Goal: Information Seeking & Learning: Check status

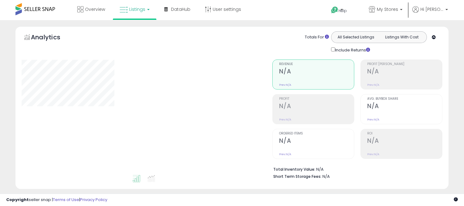
select select "**"
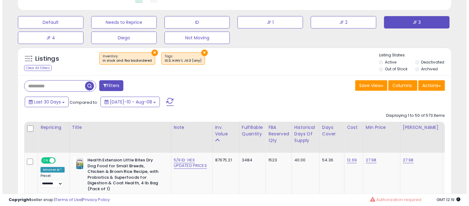
scroll to position [127, 251]
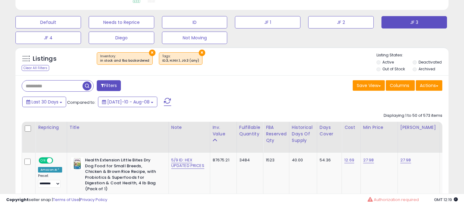
click at [53, 87] on input "text" at bounding box center [52, 85] width 61 height 11
paste input "**********"
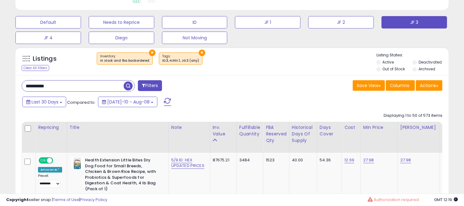
type input "**********"
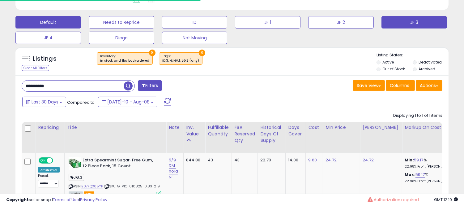
click at [51, 23] on button "Default" at bounding box center [48, 22] width 66 height 12
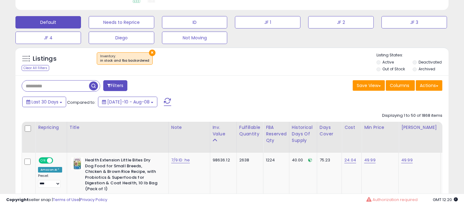
click at [52, 90] on input "text" at bounding box center [55, 85] width 67 height 11
paste input "**********"
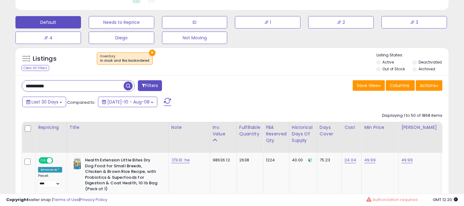
click at [131, 85] on span "button" at bounding box center [128, 85] width 9 height 9
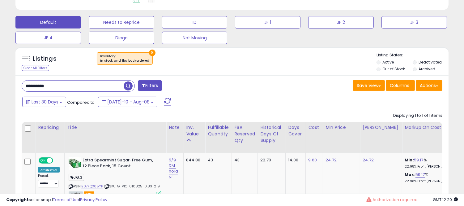
click at [131, 85] on span "button" at bounding box center [128, 85] width 9 height 9
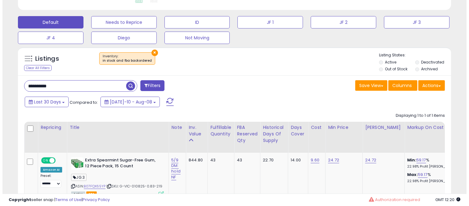
scroll to position [219, 0]
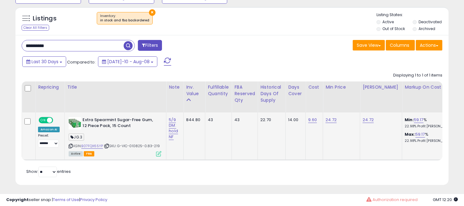
click at [157, 154] on icon at bounding box center [158, 153] width 5 height 5
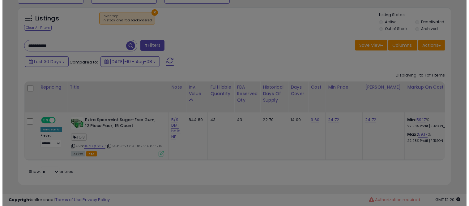
scroll to position [127, 254]
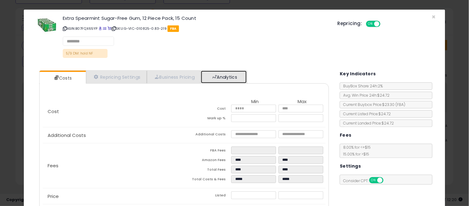
click at [222, 78] on link "Analytics" at bounding box center [224, 76] width 46 height 13
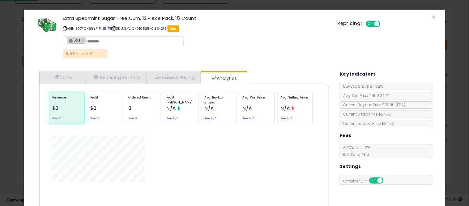
click at [215, 107] on div "Avg. Buybox Share N/A Prev: N/A" at bounding box center [219, 108] width 36 height 32
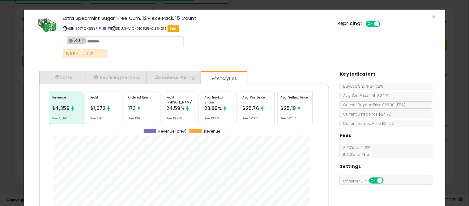
scroll to position [190, 299]
click at [215, 107] on span "23.89%" at bounding box center [213, 108] width 18 height 6
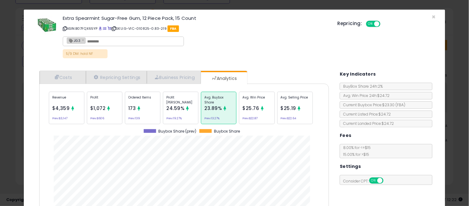
click at [0, 136] on div "× Close Extra Spearmint Sugar-Free Gum, 12 Piece Pack, 15 Count ASIN: B07FQX65Y…" at bounding box center [234, 103] width 469 height 206
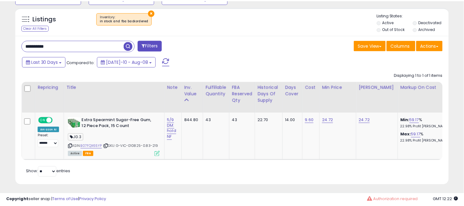
scroll to position [127, 251]
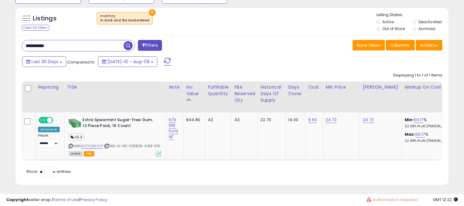
click at [23, 50] on input "**********" at bounding box center [73, 45] width 102 height 11
paste input "text"
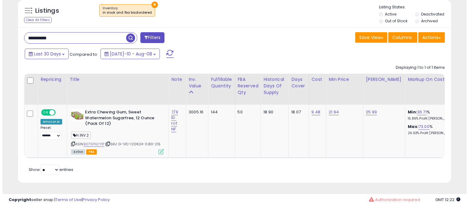
scroll to position [231, 0]
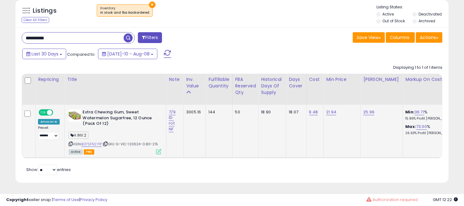
click at [158, 144] on div "ASIN: B07SFN2Y1P | SKU: G-VIC-120624-0.80-215 Active FBA" at bounding box center [115, 131] width 93 height 44
click at [158, 149] on icon at bounding box center [158, 151] width 5 height 5
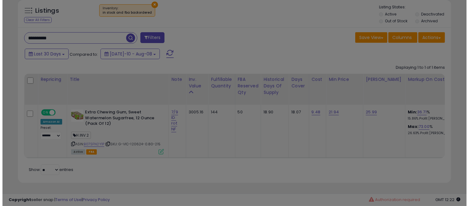
scroll to position [127, 254]
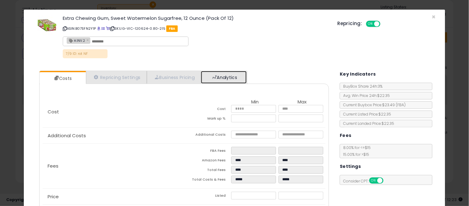
click at [215, 80] on link "Analytics" at bounding box center [224, 77] width 46 height 13
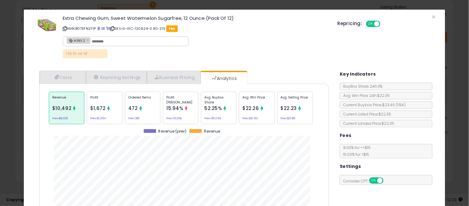
scroll to position [190, 299]
click at [205, 107] on span "52.25%" at bounding box center [213, 108] width 18 height 6
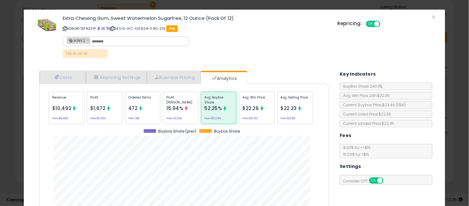
click at [0, 164] on div "× Close Extra Chewing Gum, Sweet Watermelon Sugarfree, 12 Ounce (Pack Of 12) AS…" at bounding box center [234, 103] width 469 height 206
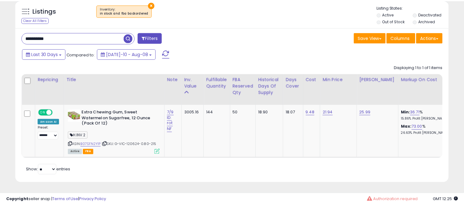
scroll to position [309056, 308932]
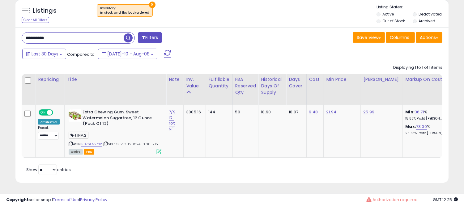
click at [49, 41] on div "**********" at bounding box center [231, 104] width 433 height 155
click at [45, 39] on input "**********" at bounding box center [73, 37] width 102 height 11
paste input "text"
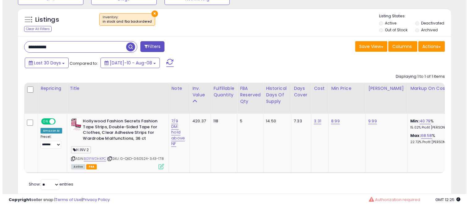
scroll to position [218, 0]
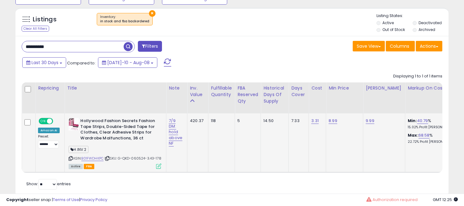
click at [157, 169] on icon at bounding box center [158, 165] width 5 height 5
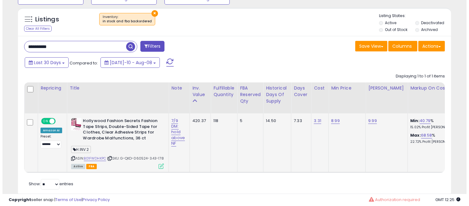
scroll to position [127, 254]
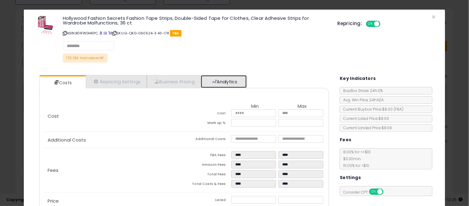
click at [236, 79] on link "Analytics" at bounding box center [224, 81] width 46 height 13
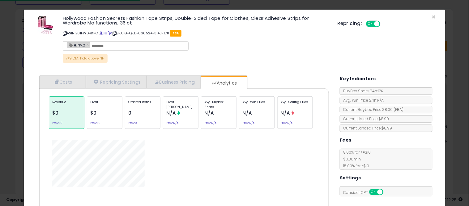
click at [224, 107] on p "Avg. Buybox Share" at bounding box center [218, 104] width 29 height 9
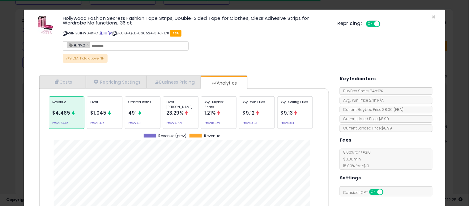
scroll to position [190, 299]
click at [212, 120] on div "Avg. Buybox Share 1.21% Prev: 15.65%" at bounding box center [219, 112] width 36 height 32
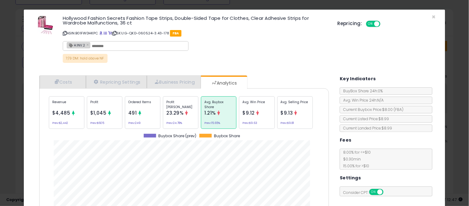
click at [0, 93] on div "× Close Hollywood Fashion Secrets Fashion Tape Strips, Double-Sided Tape for Cl…" at bounding box center [234, 103] width 469 height 206
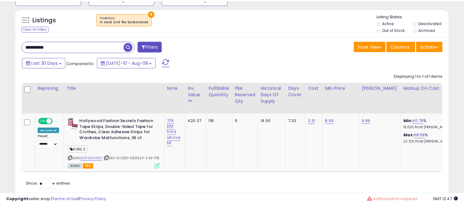
scroll to position [127, 251]
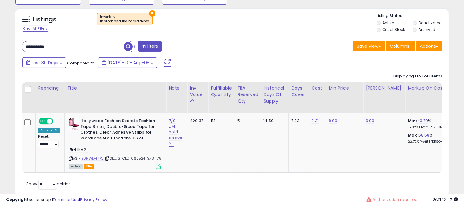
click at [58, 49] on input "**********" at bounding box center [73, 46] width 102 height 11
paste input "text"
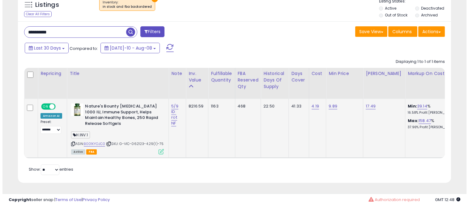
scroll to position [236, 0]
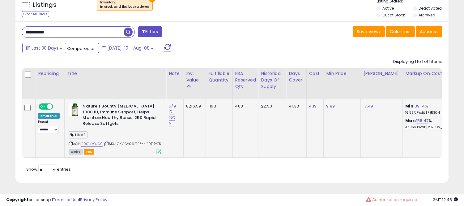
click at [156, 153] on icon at bounding box center [158, 151] width 5 height 5
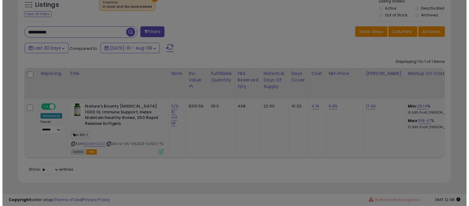
scroll to position [127, 254]
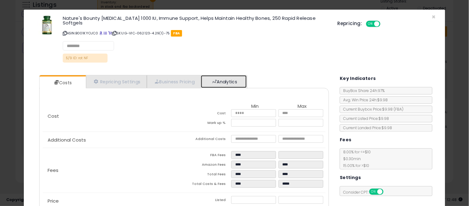
click at [221, 79] on link "Analytics" at bounding box center [224, 81] width 46 height 13
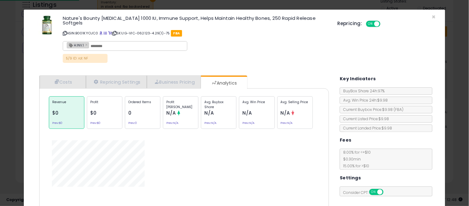
click at [216, 103] on p "Avg. Buybox Share" at bounding box center [218, 104] width 29 height 9
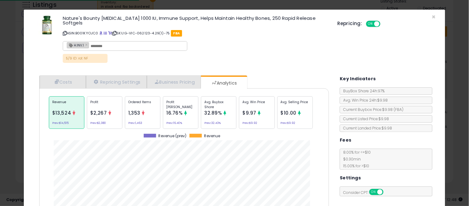
scroll to position [190, 299]
click at [216, 112] on div "Avg. Buybox Share 32.89% Prev: 32.43%" at bounding box center [219, 112] width 36 height 32
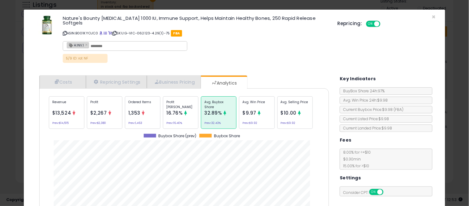
click at [0, 104] on div "× Close Nature's Bounty [MEDICAL_DATA] 1000 IU, Immune Support, Helps Maintain …" at bounding box center [234, 103] width 469 height 206
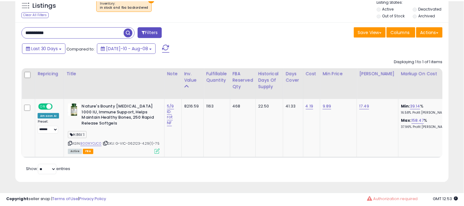
scroll to position [127, 251]
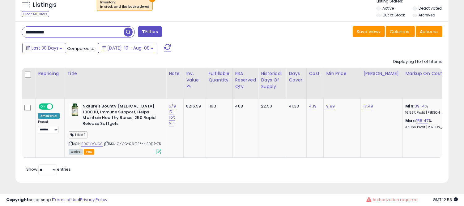
click at [52, 30] on input "**********" at bounding box center [73, 32] width 102 height 11
paste input "text"
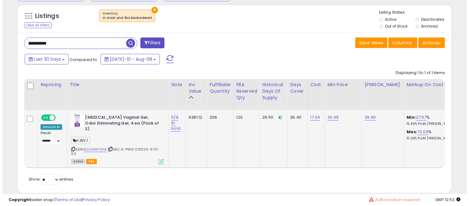
scroll to position [222, 0]
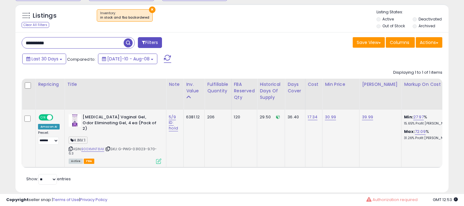
click at [159, 158] on icon at bounding box center [158, 160] width 5 height 5
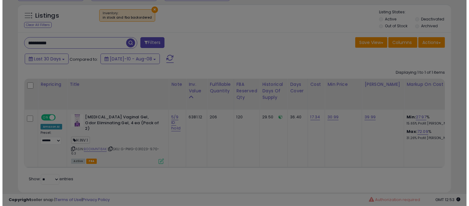
scroll to position [127, 254]
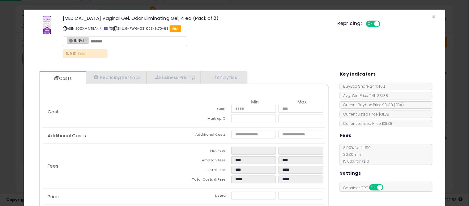
click at [223, 89] on div "Cost Min Max Cost ***** ***** Mark up % ***** ***** Additional Costs Additional…" at bounding box center [184, 159] width 283 height 145
click at [223, 87] on div "Cost Min Max Cost ***** ***** Mark up % ***** ***** Additional Costs Additional…" at bounding box center [184, 159] width 283 height 145
click at [222, 82] on link "Analytics" at bounding box center [224, 77] width 46 height 13
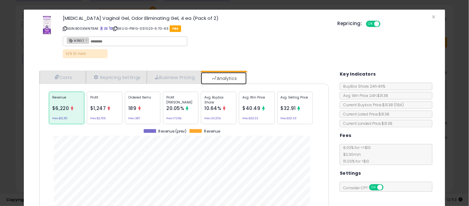
scroll to position [190, 299]
click at [217, 100] on p "Avg. Buybox Share" at bounding box center [218, 99] width 29 height 9
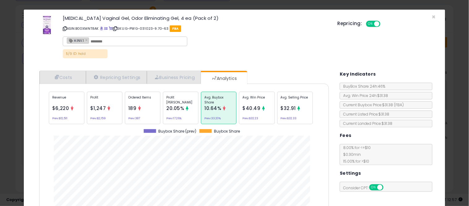
click at [0, 84] on div "× Close [MEDICAL_DATA] Vaginal Gel, Odor Eliminating Gel, 4 ea (Pack of 2) ASIN…" at bounding box center [234, 103] width 469 height 206
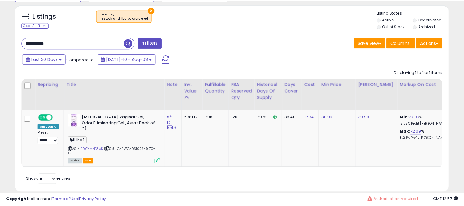
scroll to position [127, 251]
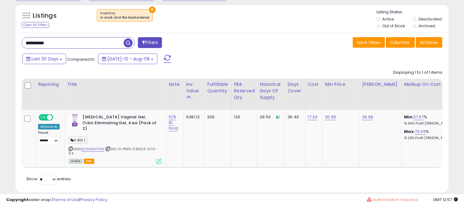
click at [27, 41] on input "**********" at bounding box center [73, 42] width 102 height 11
paste input "text"
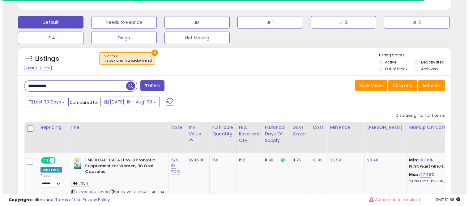
scroll to position [236, 0]
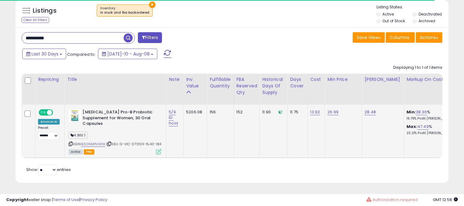
click at [158, 149] on icon at bounding box center [158, 151] width 5 height 5
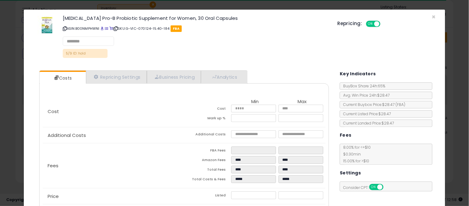
scroll to position [127, 254]
click at [229, 88] on div "Cost Min Max Cost ***** ***** Mark up % ***** ***** Additional Costs Additional…" at bounding box center [184, 159] width 283 height 145
click at [221, 75] on link "Analytics" at bounding box center [224, 77] width 46 height 13
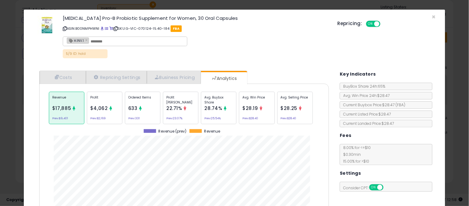
click at [212, 109] on span "28.74%" at bounding box center [213, 108] width 18 height 6
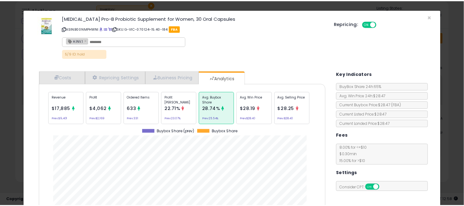
scroll to position [190, 299]
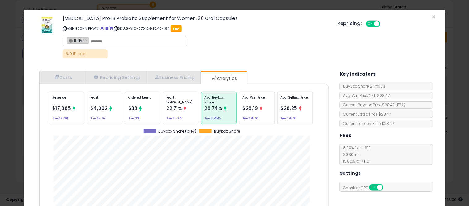
click at [11, 94] on div "× Close [MEDICAL_DATA] Pro-B Probiotic Supplement for Women, 30 Oral Capsules A…" at bounding box center [234, 103] width 469 height 206
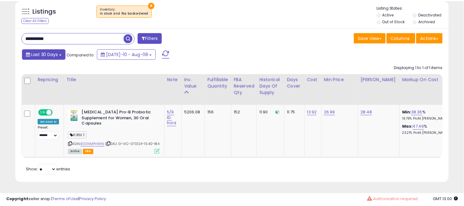
scroll to position [309056, 308932]
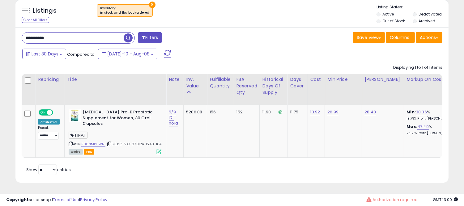
click at [38, 32] on input "**********" at bounding box center [73, 37] width 102 height 11
paste input "text"
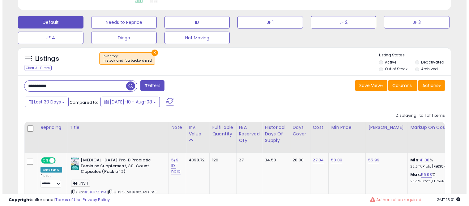
scroll to position [236, 0]
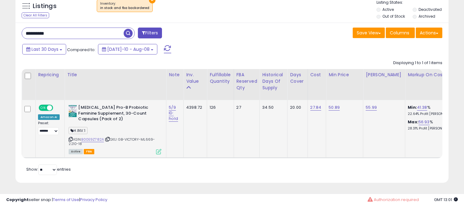
click at [158, 149] on icon at bounding box center [158, 151] width 5 height 5
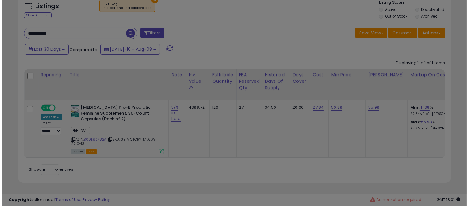
scroll to position [127, 254]
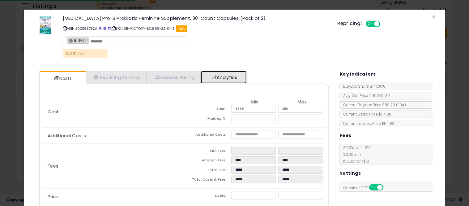
click at [233, 82] on link "Analytics" at bounding box center [224, 77] width 46 height 13
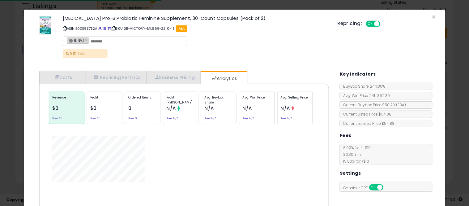
click at [229, 97] on p "Avg. Buybox Share" at bounding box center [218, 99] width 29 height 9
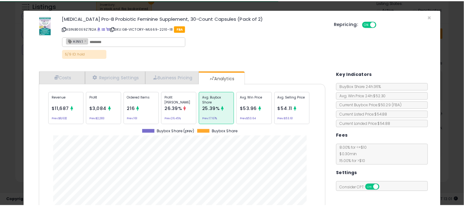
scroll to position [190, 299]
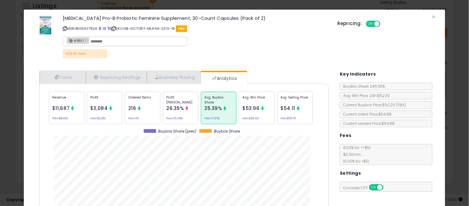
click at [0, 106] on div "× Close [MEDICAL_DATA] Pro-B Probiotic Feminine Supplement, 30-Count Capsules (…" at bounding box center [234, 103] width 469 height 206
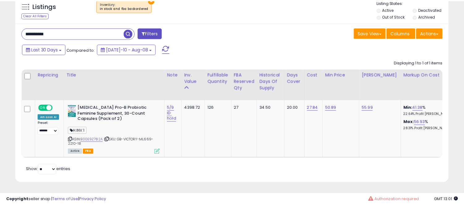
scroll to position [309056, 308932]
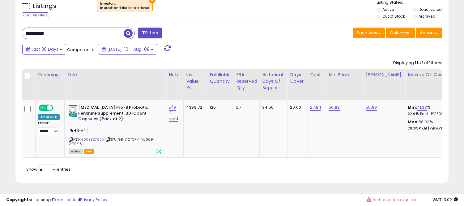
click at [22, 28] on input "**********" at bounding box center [73, 33] width 102 height 11
click at [31, 28] on input "**********" at bounding box center [73, 33] width 102 height 11
paste input "text"
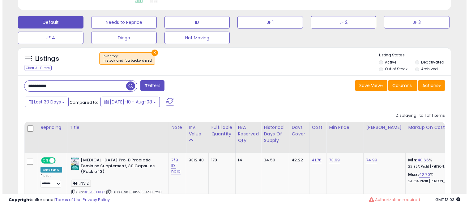
scroll to position [232, 0]
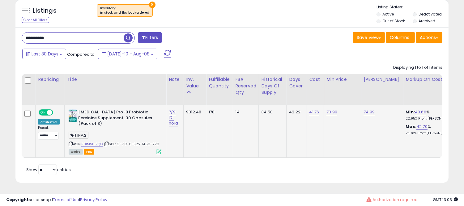
click at [157, 149] on icon at bounding box center [158, 151] width 5 height 5
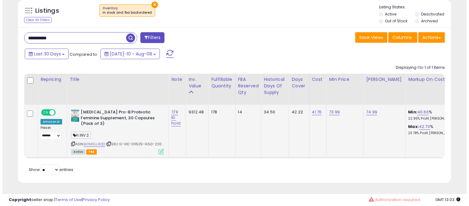
scroll to position [127, 254]
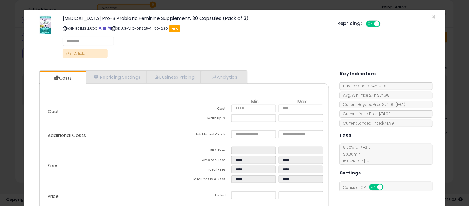
click at [218, 64] on div "× Close [MEDICAL_DATA] Pro-B Probiotic Feminine Supplement, 30 Capsules (Pack o…" at bounding box center [234, 38] width 412 height 56
click at [215, 81] on link "Analytics" at bounding box center [224, 77] width 46 height 13
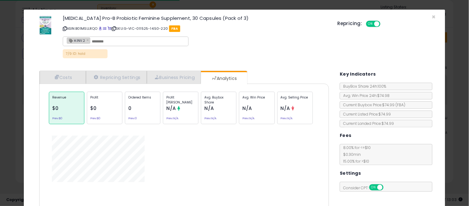
click at [214, 90] on div "Revenue $0 Prev: $0 Profit $0 Prev: $0 Ordered Items 0 Prev: 0 Profit Margin N/…" at bounding box center [184, 108] width 274 height 36
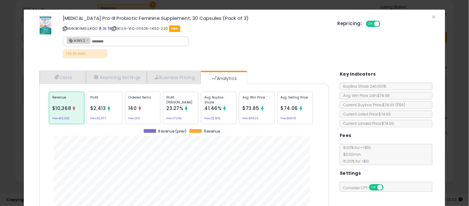
click at [213, 98] on p "Avg. Buybox Share" at bounding box center [218, 99] width 29 height 9
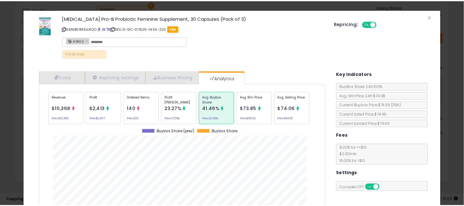
scroll to position [190, 299]
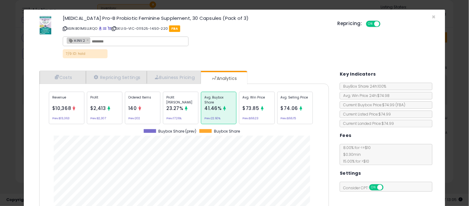
click at [0, 98] on div "× Close [MEDICAL_DATA] Pro-B Probiotic Feminine Supplement, 30 Capsules (Pack o…" at bounding box center [234, 103] width 469 height 206
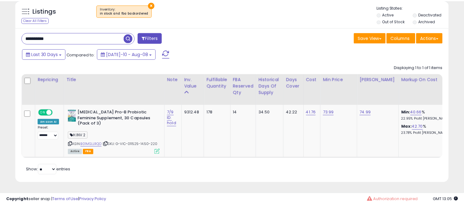
scroll to position [309056, 308932]
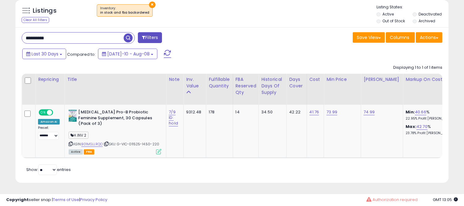
click at [50, 36] on input "**********" at bounding box center [73, 37] width 102 height 11
paste input "text"
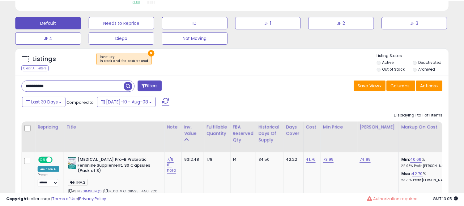
scroll to position [127, 254]
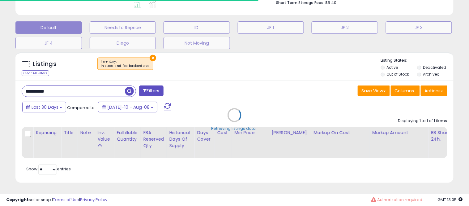
type input "**********"
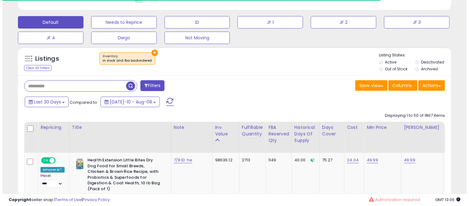
scroll to position [127, 251]
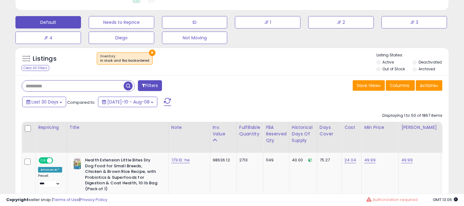
click at [77, 83] on input "text" at bounding box center [73, 85] width 102 height 11
paste input "**********"
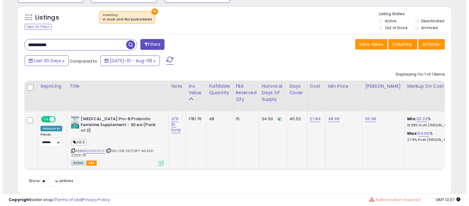
scroll to position [220, 0]
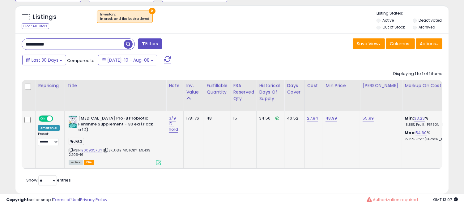
click at [157, 160] on icon at bounding box center [158, 162] width 5 height 5
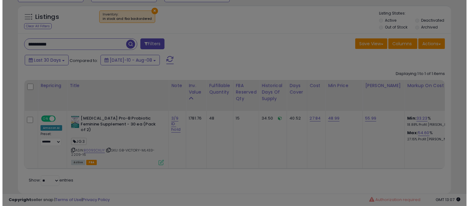
scroll to position [127, 254]
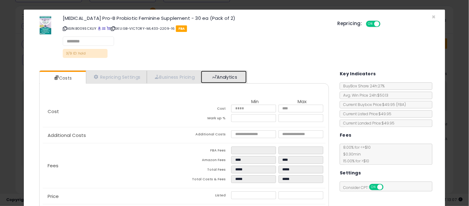
click at [226, 72] on link "Analytics" at bounding box center [224, 76] width 46 height 13
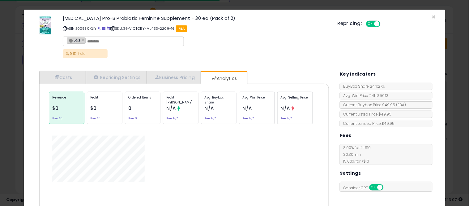
click at [210, 101] on p "Avg. Buybox Share" at bounding box center [218, 99] width 29 height 9
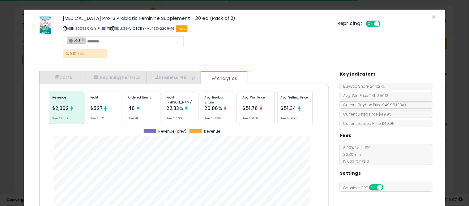
scroll to position [190, 299]
click at [210, 101] on p "Avg. Buybox Share" at bounding box center [218, 99] width 29 height 9
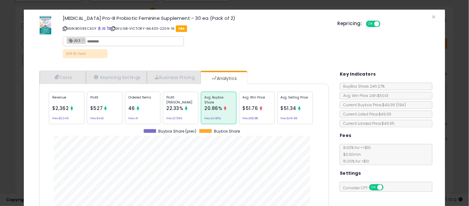
click at [10, 84] on div "× Close [MEDICAL_DATA] Pro-B Probiotic Feminine Supplement - 30 ea (Pack of 2) …" at bounding box center [234, 103] width 469 height 206
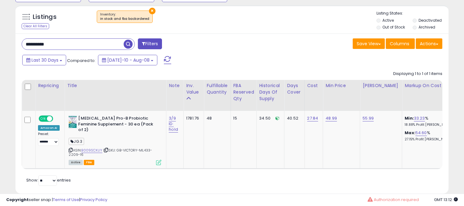
scroll to position [127, 251]
click at [70, 42] on input "**********" at bounding box center [73, 44] width 102 height 11
paste input "text"
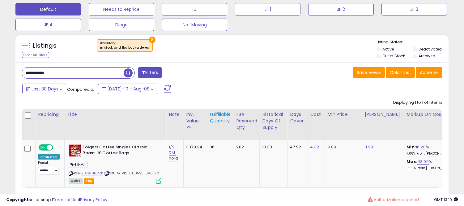
scroll to position [192, 0]
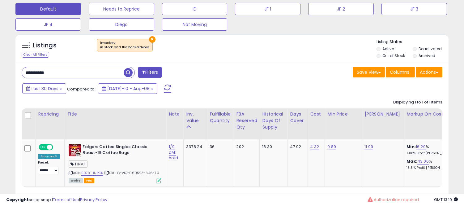
click at [90, 76] on input "**********" at bounding box center [73, 72] width 102 height 11
paste input "text"
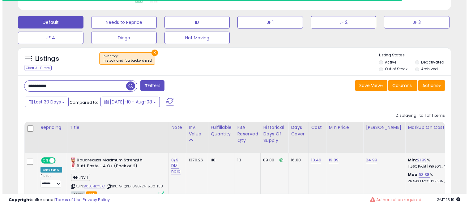
scroll to position [226, 0]
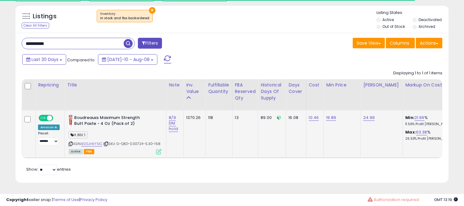
click at [157, 149] on icon at bounding box center [158, 151] width 5 height 5
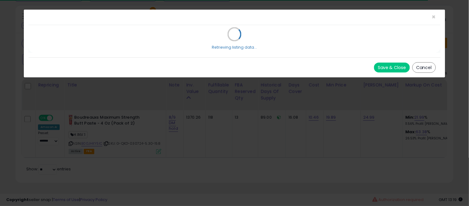
scroll to position [127, 254]
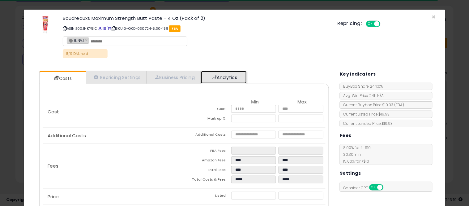
click at [233, 83] on link "Analytics" at bounding box center [224, 77] width 46 height 13
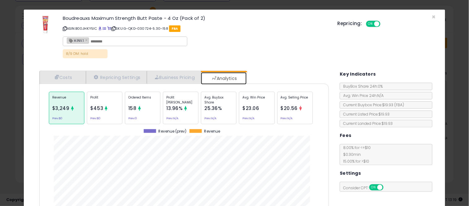
scroll to position [190, 299]
click at [233, 83] on link "Analytics" at bounding box center [224, 78] width 46 height 12
click at [217, 107] on span "25.36%" at bounding box center [213, 108] width 18 height 6
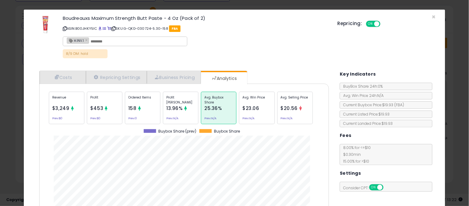
click at [0, 57] on div "× Close Boudreauxs Maximum Strength Butt Paste - 4 Oz (Pack of 2) ASIN: B00JHKY…" at bounding box center [234, 103] width 469 height 206
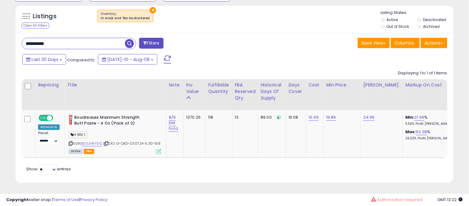
click at [50, 38] on input "**********" at bounding box center [73, 43] width 103 height 11
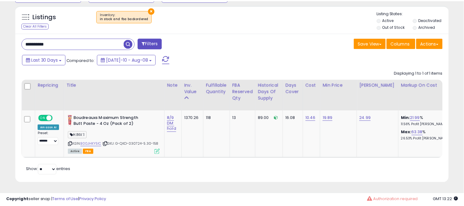
scroll to position [309056, 308932]
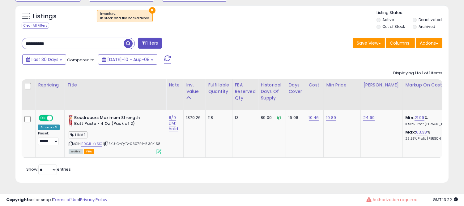
click at [50, 38] on input "**********" at bounding box center [73, 43] width 102 height 11
paste input "text"
click at [134, 41] on span at bounding box center [129, 43] width 11 height 11
click at [130, 40] on span "button" at bounding box center [128, 43] width 9 height 9
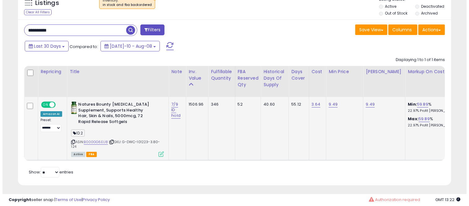
scroll to position [235, 0]
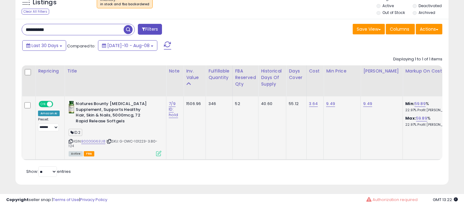
click at [158, 154] on icon at bounding box center [158, 153] width 5 height 5
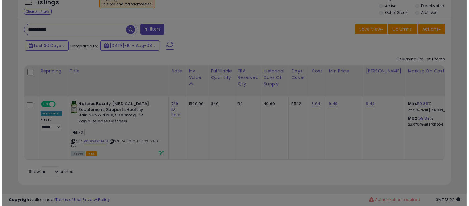
scroll to position [127, 254]
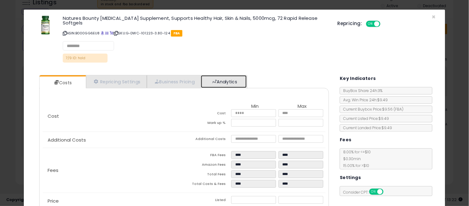
click at [234, 79] on link "Analytics" at bounding box center [224, 81] width 46 height 13
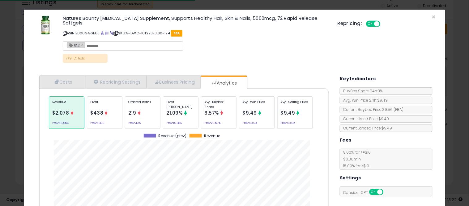
click at [221, 101] on p "Avg. Buybox Share" at bounding box center [218, 104] width 29 height 9
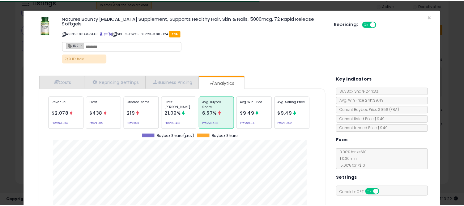
scroll to position [190, 299]
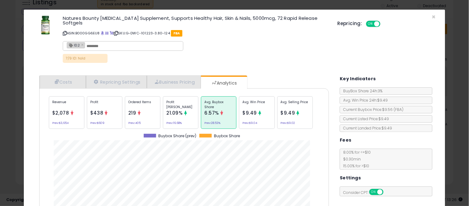
drag, startPoint x: 0, startPoint y: 80, endPoint x: 34, endPoint y: 61, distance: 39.2
click at [0, 80] on div "× Close Natures Bounty [MEDICAL_DATA] Supplement, Supports Healthy Hair, Skin &…" at bounding box center [234, 103] width 469 height 206
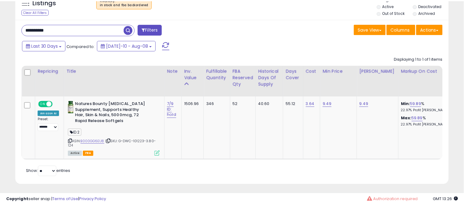
scroll to position [309056, 308932]
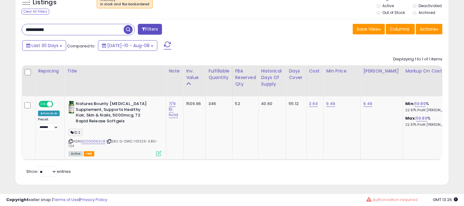
click at [33, 29] on input "**********" at bounding box center [73, 29] width 102 height 11
paste input "text"
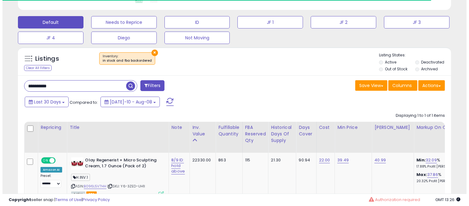
scroll to position [127, 251]
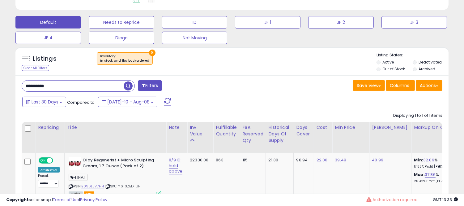
click at [49, 84] on input "**********" at bounding box center [73, 85] width 102 height 11
paste input "text"
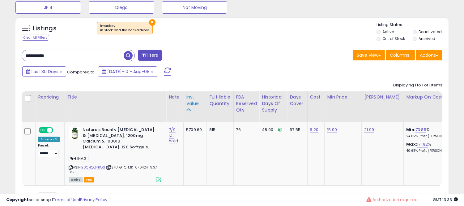
scroll to position [210, 0]
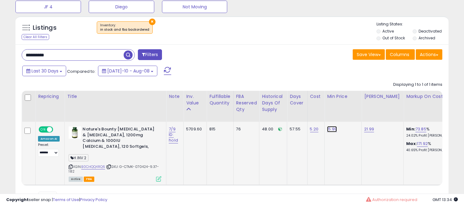
click at [331, 131] on link "15.99" at bounding box center [332, 129] width 10 height 6
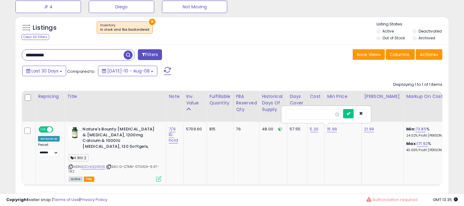
click at [37, 57] on input "**********" at bounding box center [73, 54] width 102 height 11
paste input "text"
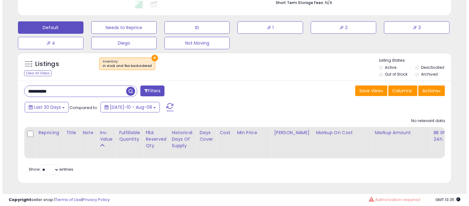
scroll to position [127, 251]
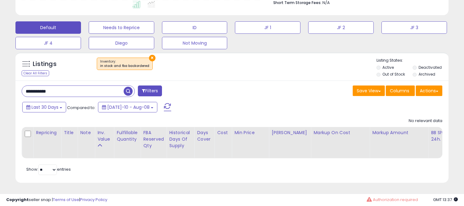
click at [127, 87] on span "button" at bounding box center [128, 91] width 9 height 9
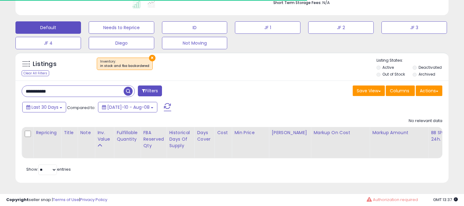
click at [149, 55] on button "×" at bounding box center [152, 58] width 6 height 6
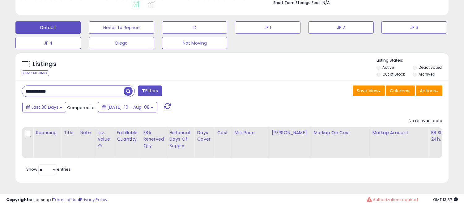
click at [126, 88] on span "button" at bounding box center [128, 91] width 9 height 9
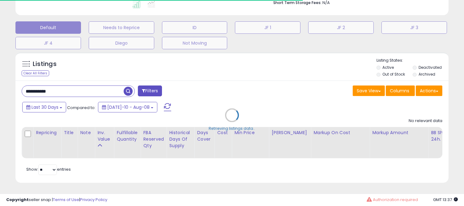
scroll to position [309056, 308932]
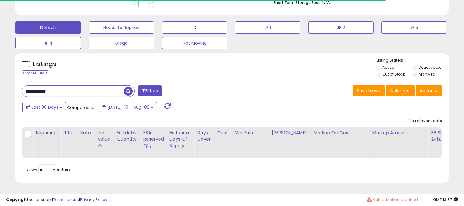
click at [420, 65] on label "Deactivated" at bounding box center [430, 67] width 23 height 5
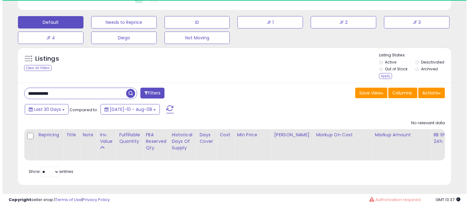
scroll to position [127, 251]
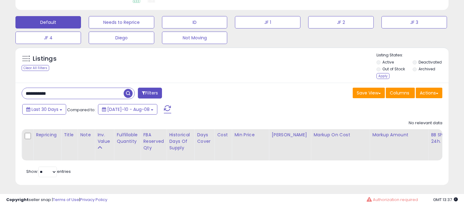
click at [419, 67] on label "Archived" at bounding box center [427, 68] width 17 height 5
click at [51, 94] on input "**********" at bounding box center [73, 93] width 102 height 11
paste input "text"
type input "**********"
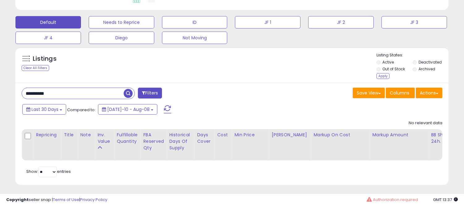
click at [128, 92] on span "button" at bounding box center [128, 93] width 9 height 9
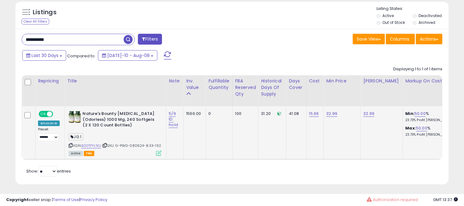
click at [160, 154] on icon at bounding box center [158, 152] width 5 height 5
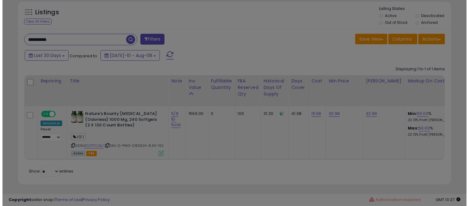
scroll to position [127, 254]
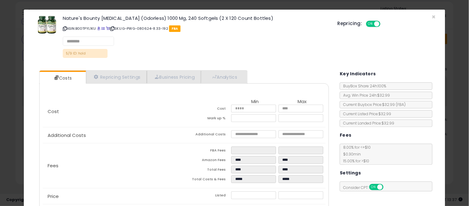
click at [237, 85] on div "Cost Min Max Cost ***** ***** Mark up % ***** ***** Additional Costs Additional…" at bounding box center [184, 160] width 290 height 155
click at [234, 82] on link "Analytics" at bounding box center [224, 77] width 46 height 13
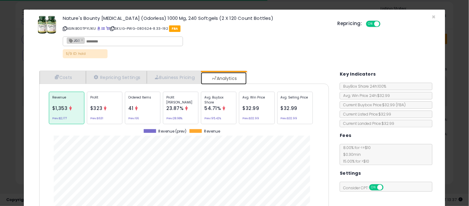
scroll to position [0, 0]
click at [207, 103] on p "Avg. Buybox Share" at bounding box center [218, 99] width 29 height 9
